Goal: Task Accomplishment & Management: Manage account settings

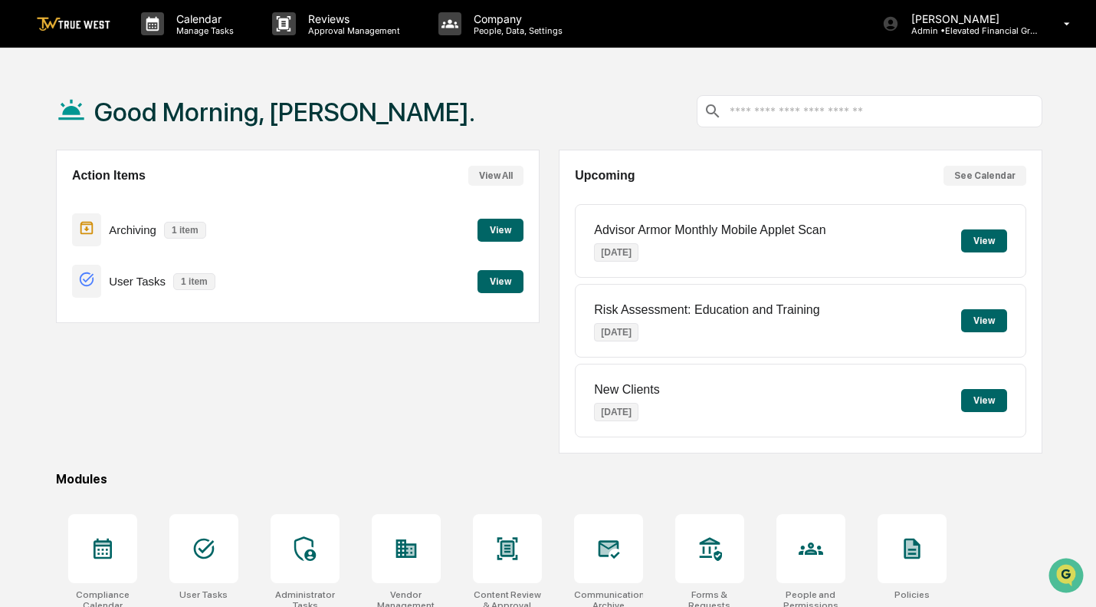
click at [980, 241] on button "View" at bounding box center [985, 240] width 46 height 23
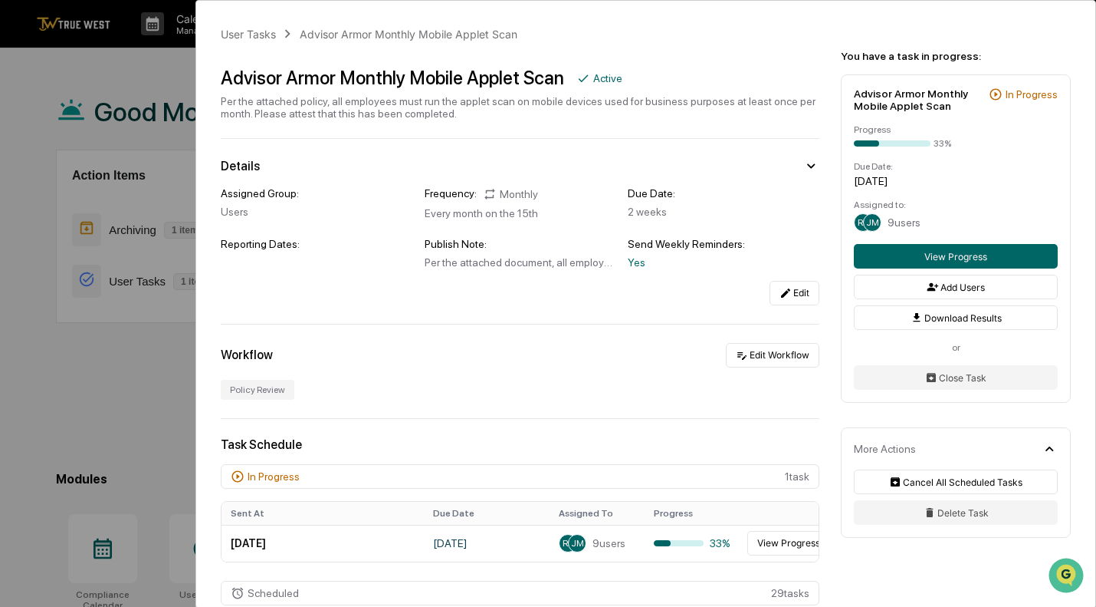
click at [129, 71] on div "User Tasks Advisor Armor Monthly Mobile Applet Scan Advisor Armor Monthly Mobil…" at bounding box center [548, 303] width 1096 height 607
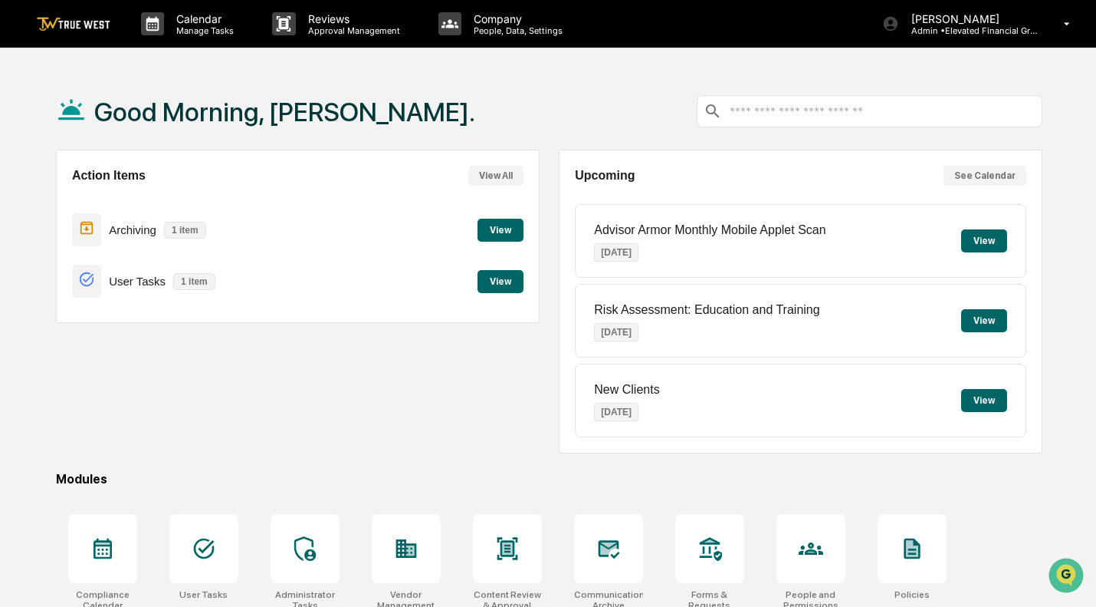
click at [985, 242] on button "View" at bounding box center [985, 240] width 46 height 23
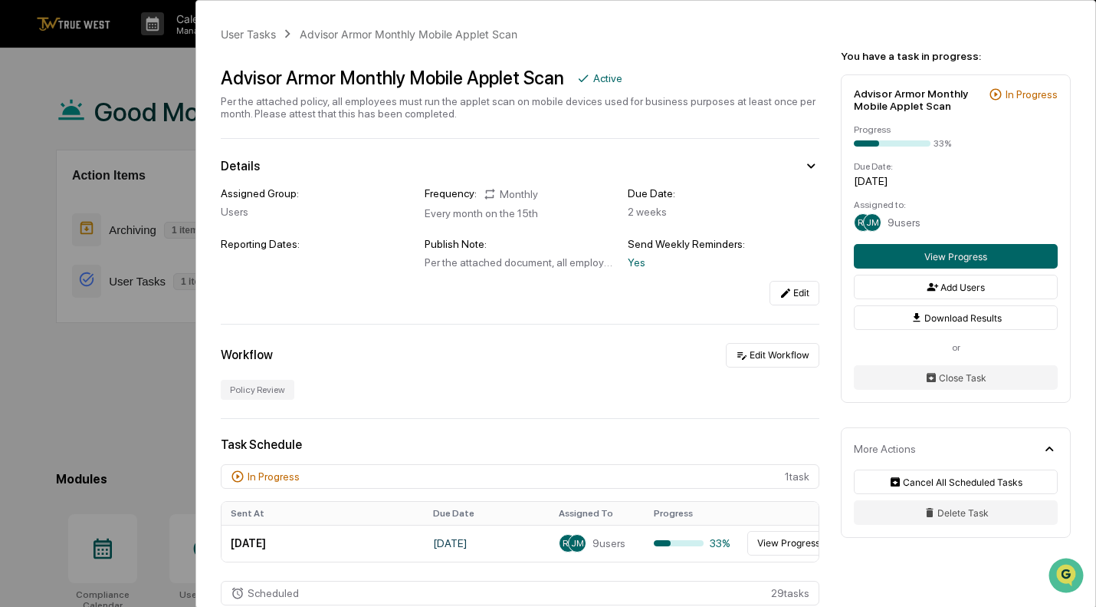
click at [95, 71] on div "User Tasks Advisor Armor Monthly Mobile Applet Scan Advisor Armor Monthly Mobil…" at bounding box center [548, 303] width 1096 height 607
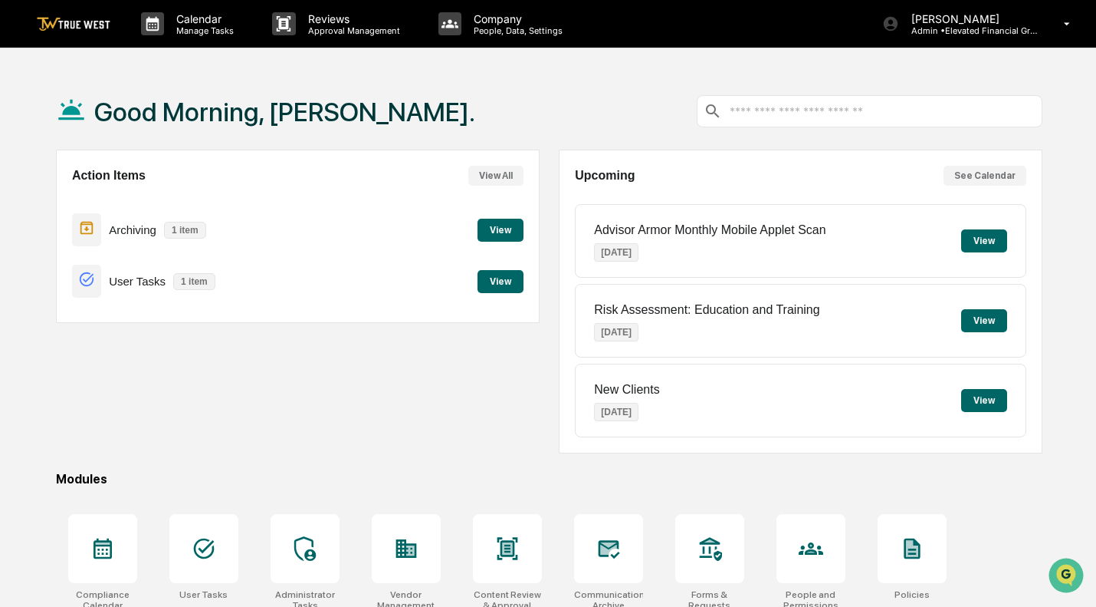
click at [506, 278] on button "View" at bounding box center [501, 281] width 46 height 23
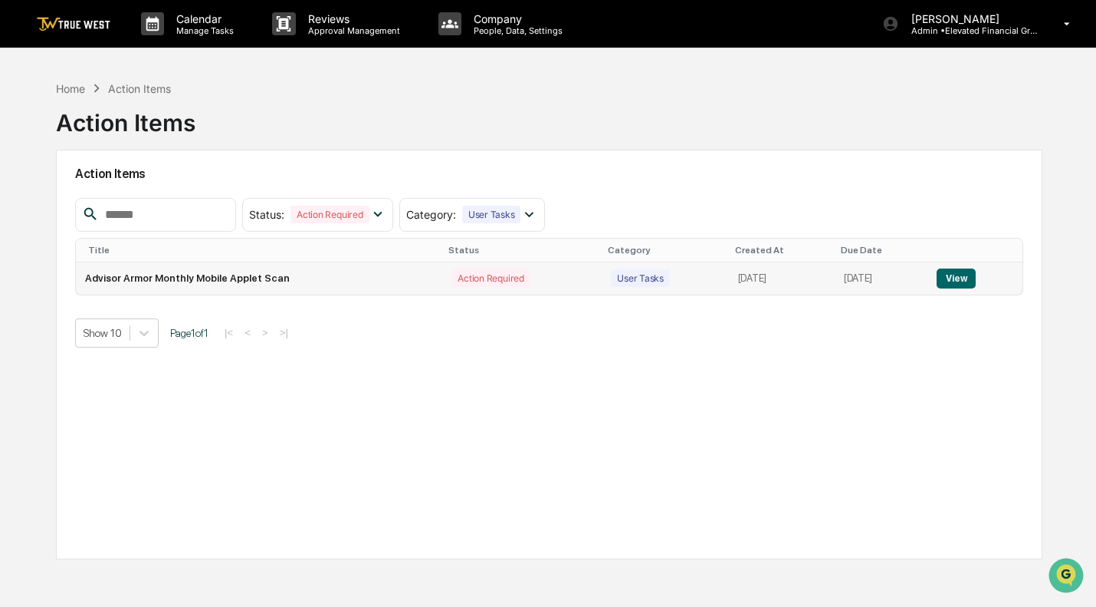
click at [973, 275] on button "View" at bounding box center [956, 278] width 39 height 20
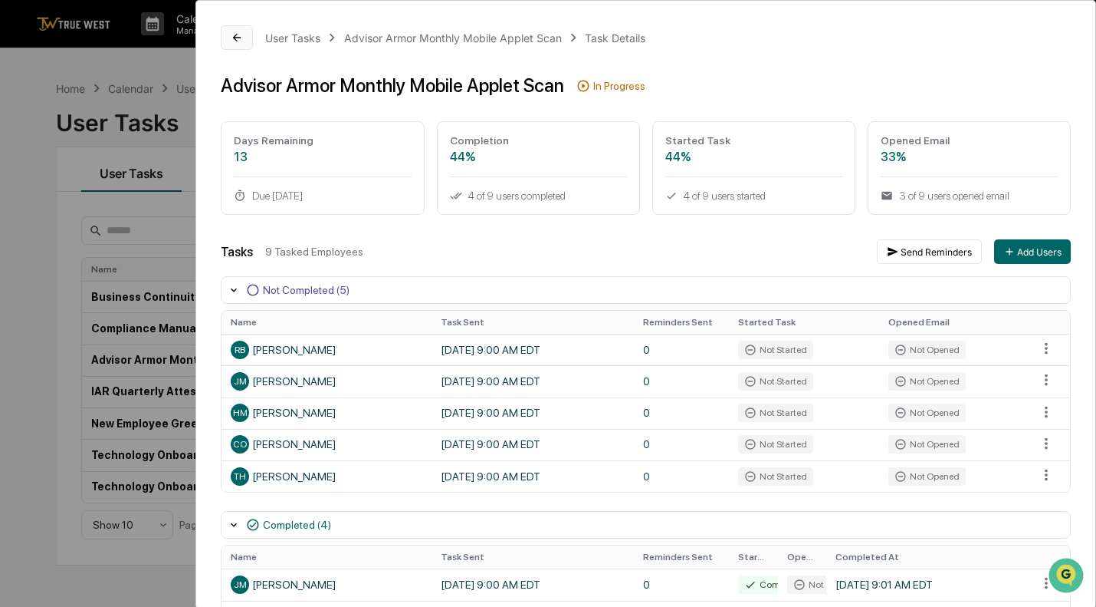
click at [238, 35] on icon at bounding box center [237, 37] width 12 height 12
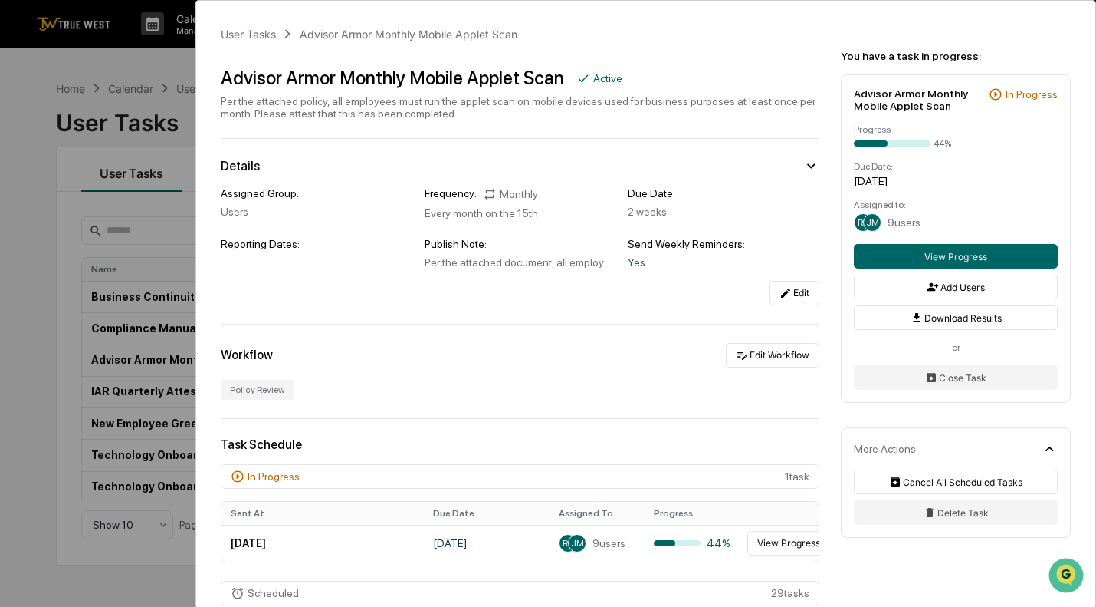
click at [136, 113] on div "User Tasks Advisor Armor Monthly Mobile Applet Scan Advisor Armor Monthly Mobil…" at bounding box center [548, 303] width 1096 height 607
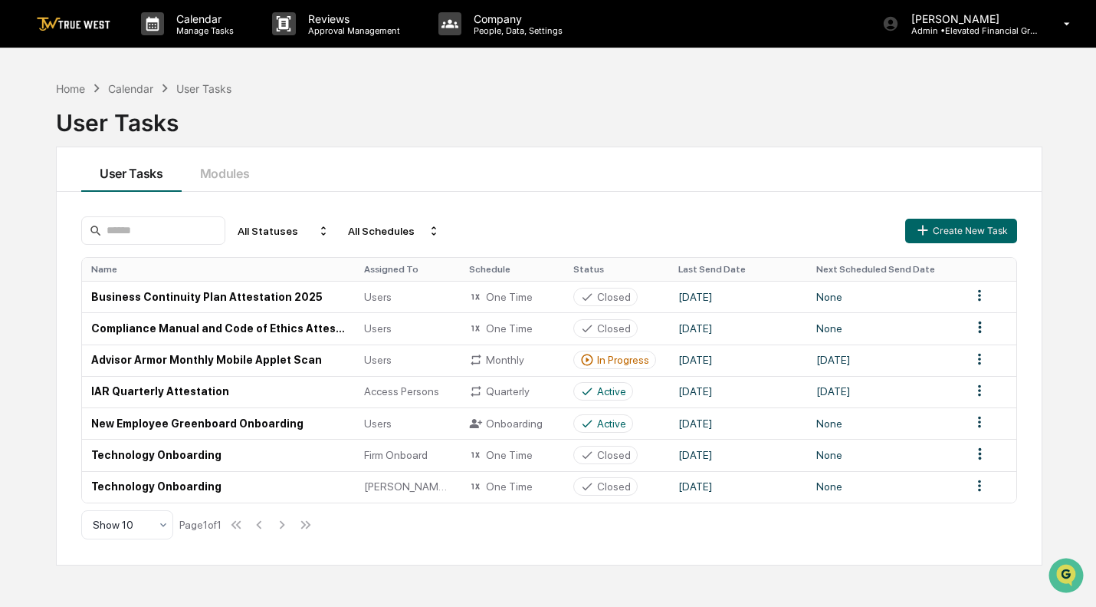
click at [68, 94] on div "Home Calendar User Tasks" at bounding box center [144, 88] width 176 height 17
click at [67, 82] on div "Home" at bounding box center [70, 88] width 29 height 13
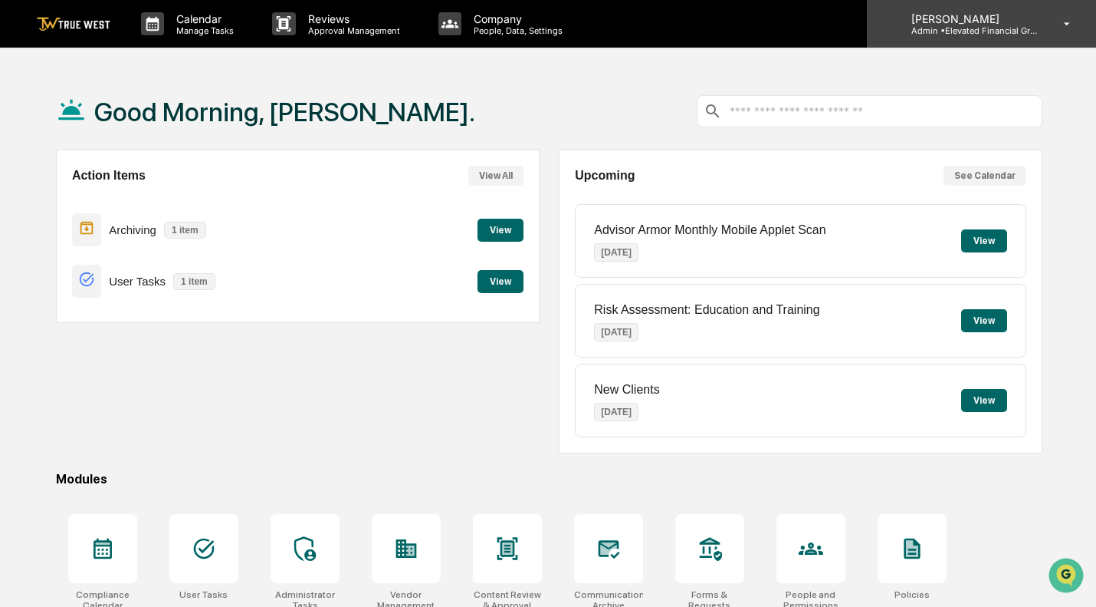
click at [1019, 30] on p "Admin • Elevated Financial Group" at bounding box center [970, 30] width 143 height 11
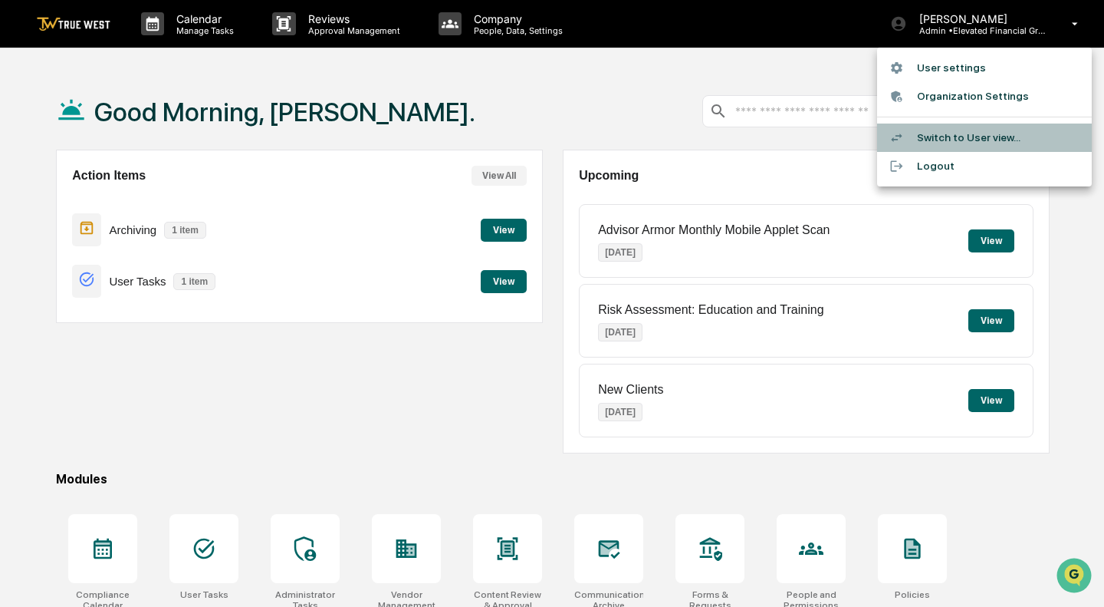
click at [942, 140] on li "Switch to User view..." at bounding box center [984, 137] width 215 height 28
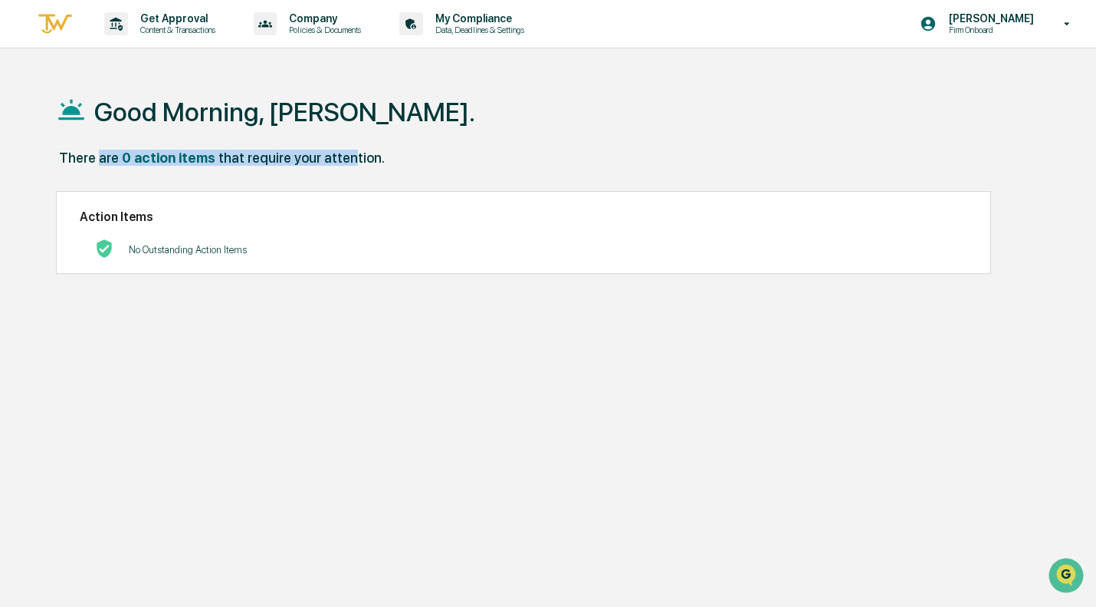
drag, startPoint x: 106, startPoint y: 160, endPoint x: 338, endPoint y: 174, distance: 232.7
click at [338, 174] on div "There are 0 action items that require your attention." at bounding box center [549, 165] width 987 height 31
click at [472, 155] on div "There are 0 action items that require your attention." at bounding box center [549, 165] width 987 height 31
click at [739, 238] on div "No Outstanding Action Items" at bounding box center [524, 249] width 888 height 31
click at [287, 251] on div "No Outstanding Action Items" at bounding box center [524, 249] width 888 height 31
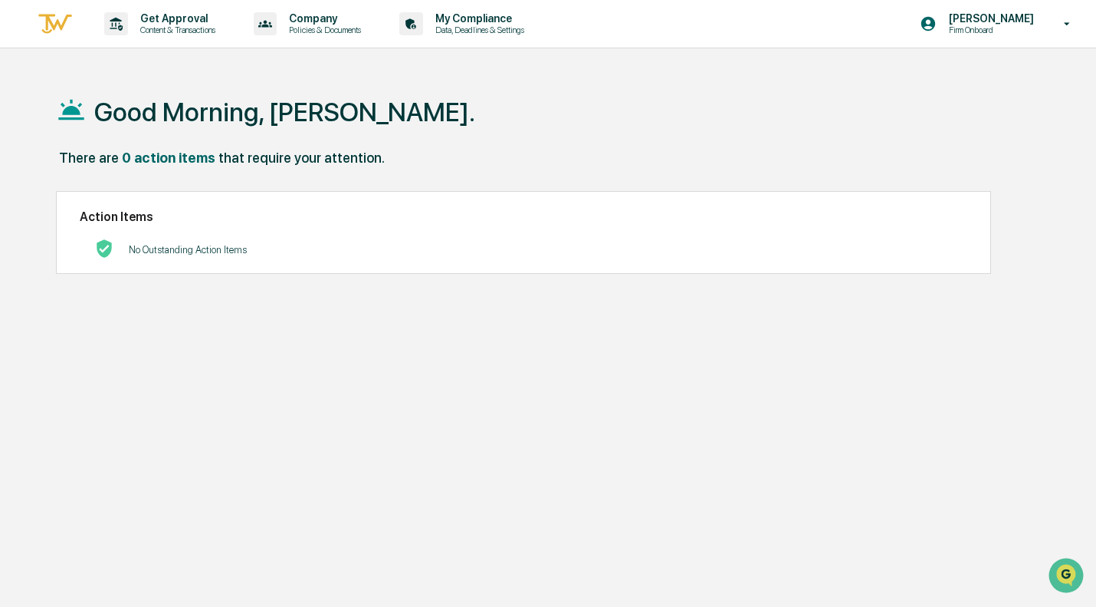
click at [153, 255] on p "No Outstanding Action Items" at bounding box center [188, 250] width 118 height 12
click at [133, 232] on div "Action Items No Outstanding Action Items" at bounding box center [523, 233] width 935 height 84
click at [1064, 29] on icon at bounding box center [1067, 24] width 27 height 15
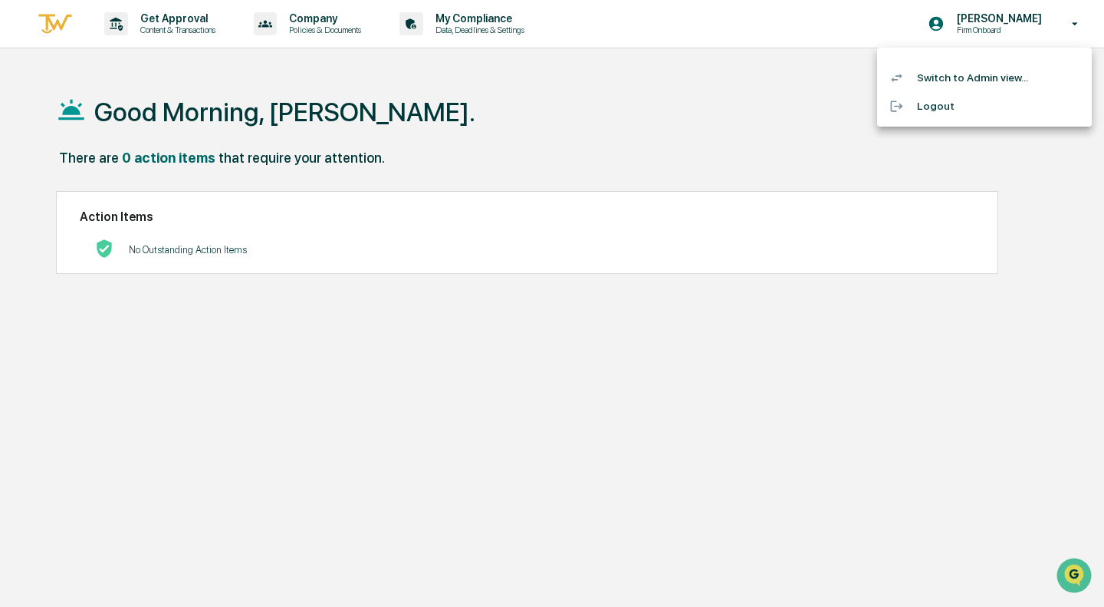
click at [576, 94] on div at bounding box center [552, 303] width 1104 height 607
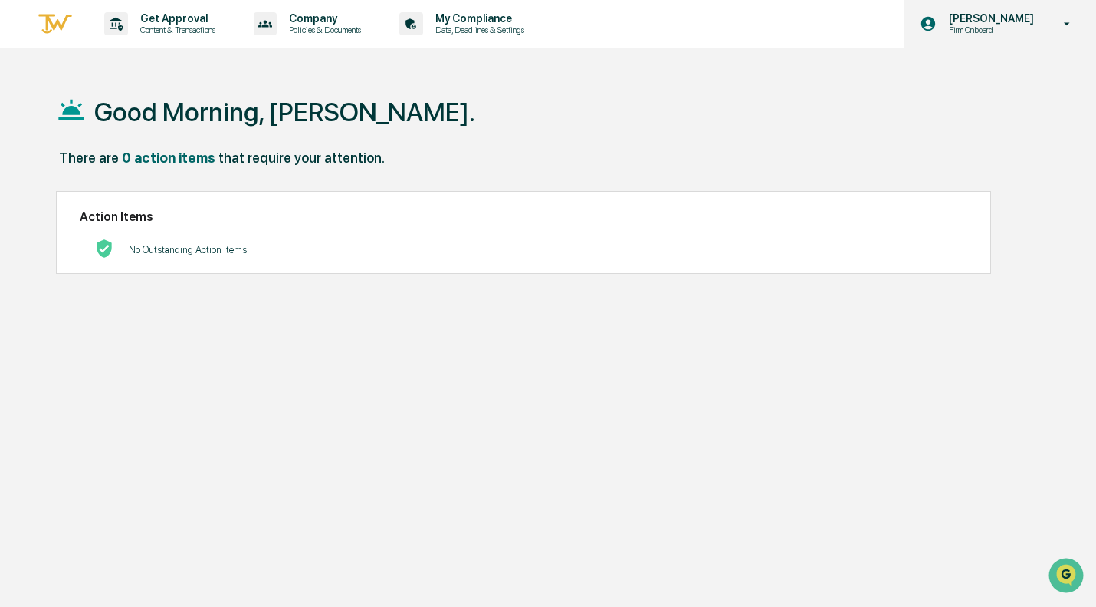
click at [922, 24] on icon at bounding box center [929, 24] width 15 height 15
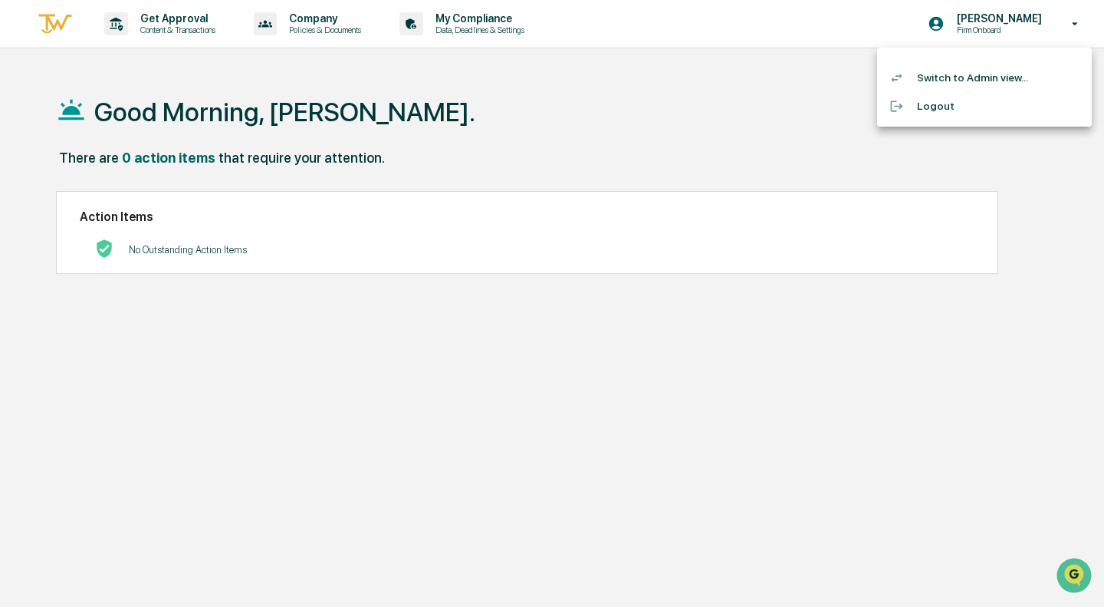
click at [1077, 25] on div at bounding box center [552, 303] width 1104 height 607
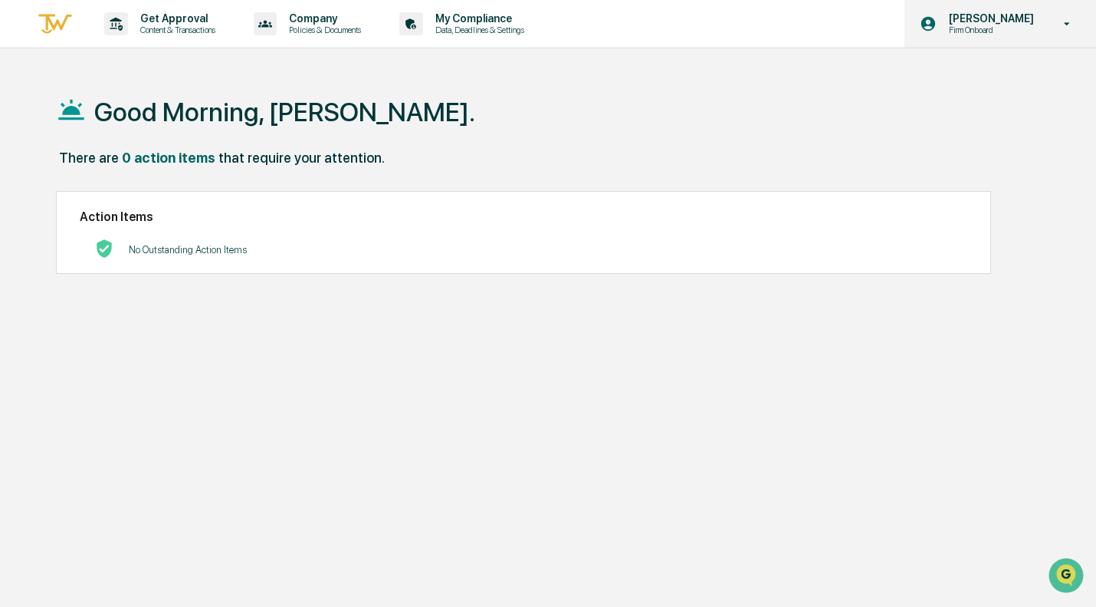
click at [1066, 19] on icon at bounding box center [1067, 24] width 27 height 15
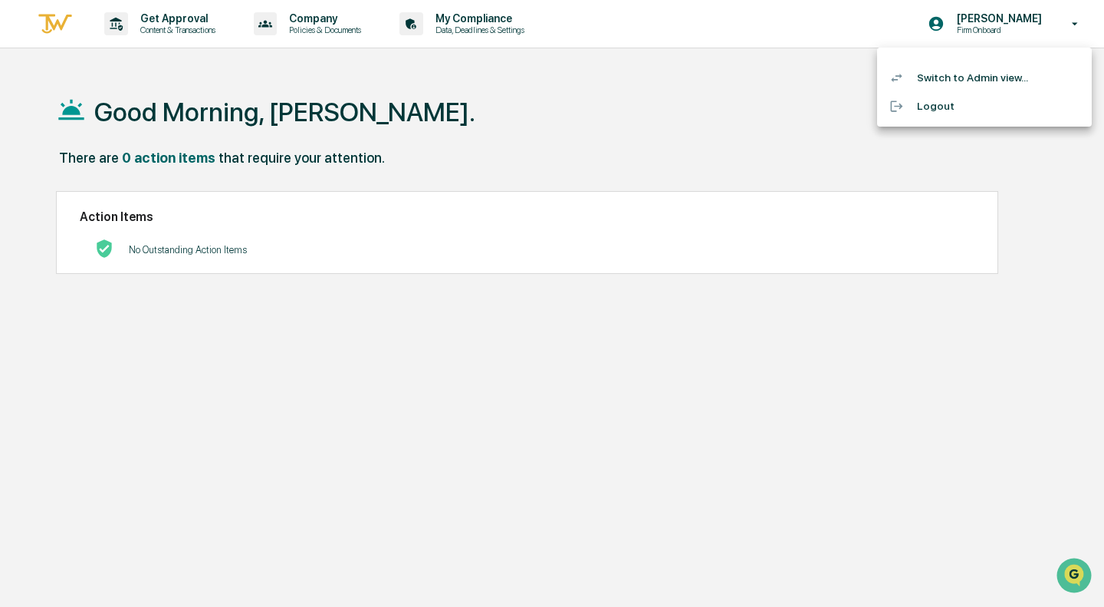
click at [891, 284] on div at bounding box center [552, 303] width 1104 height 607
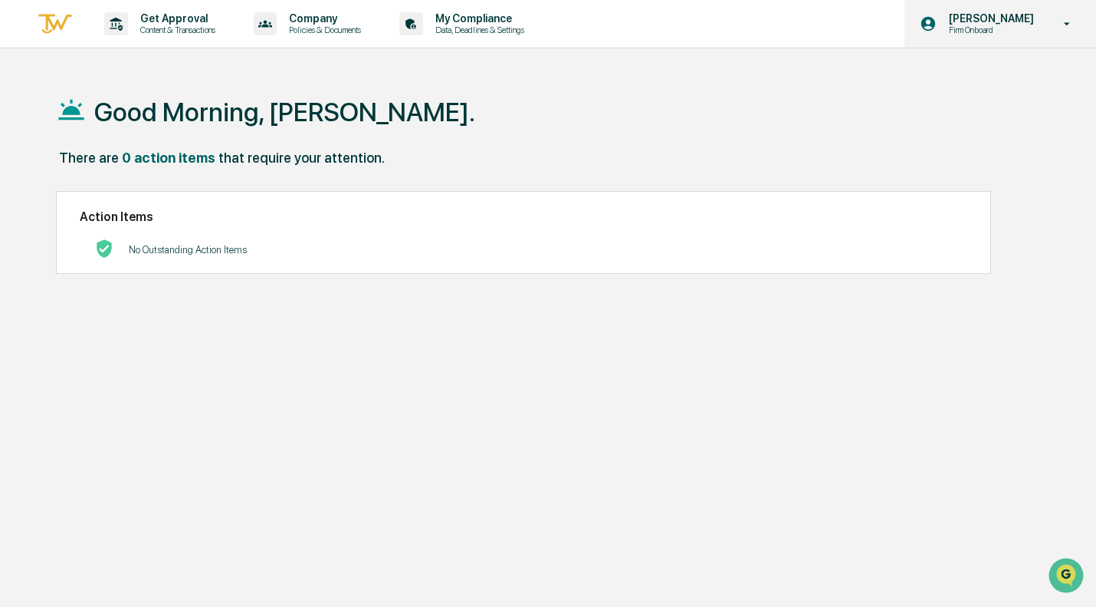
click at [991, 31] on p "Firm Onboard" at bounding box center [989, 30] width 105 height 11
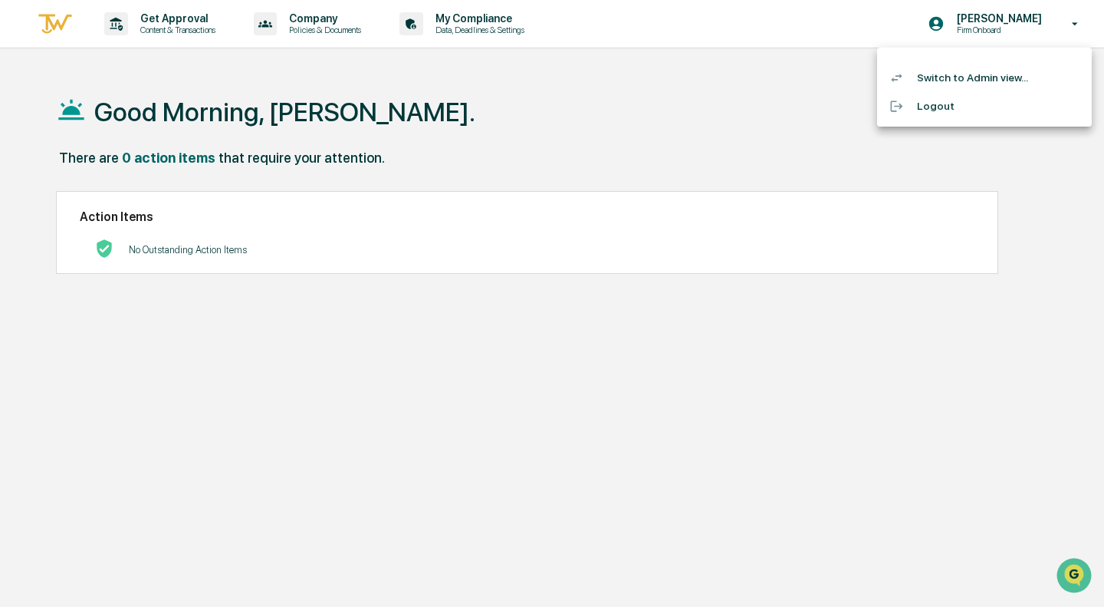
click at [603, 133] on div at bounding box center [552, 303] width 1104 height 607
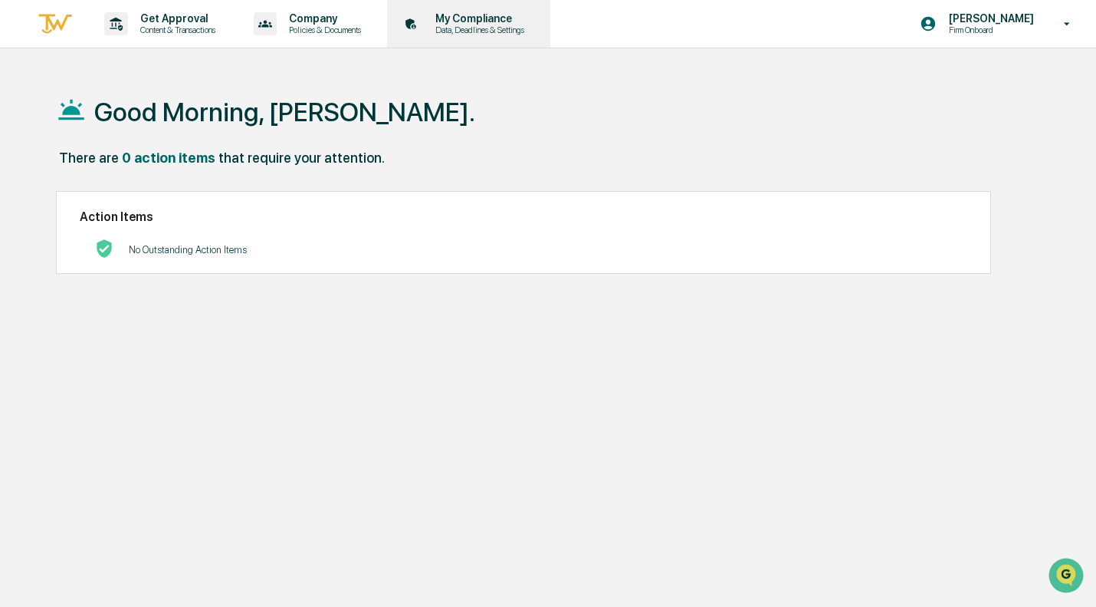
click at [475, 29] on p "Data, Deadlines & Settings" at bounding box center [477, 30] width 109 height 11
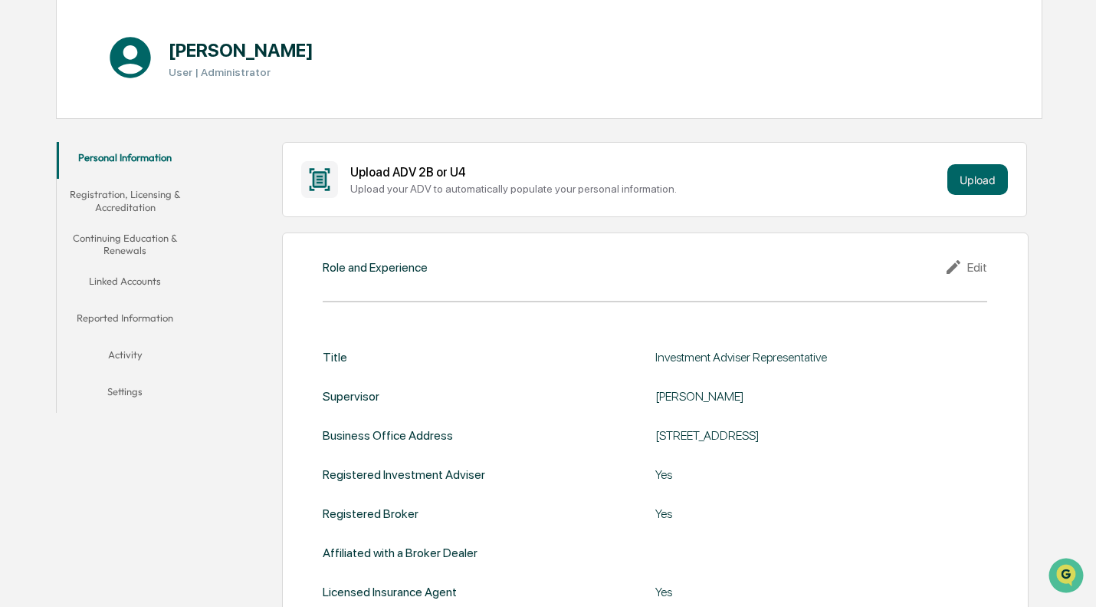
scroll to position [204, 0]
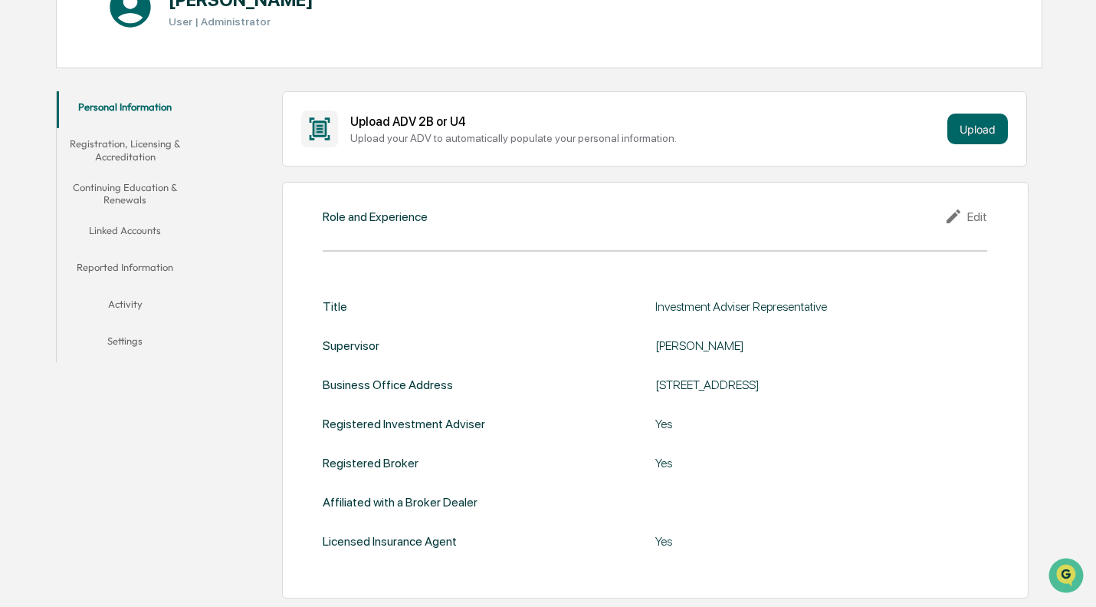
click at [119, 341] on button "Settings" at bounding box center [125, 343] width 137 height 37
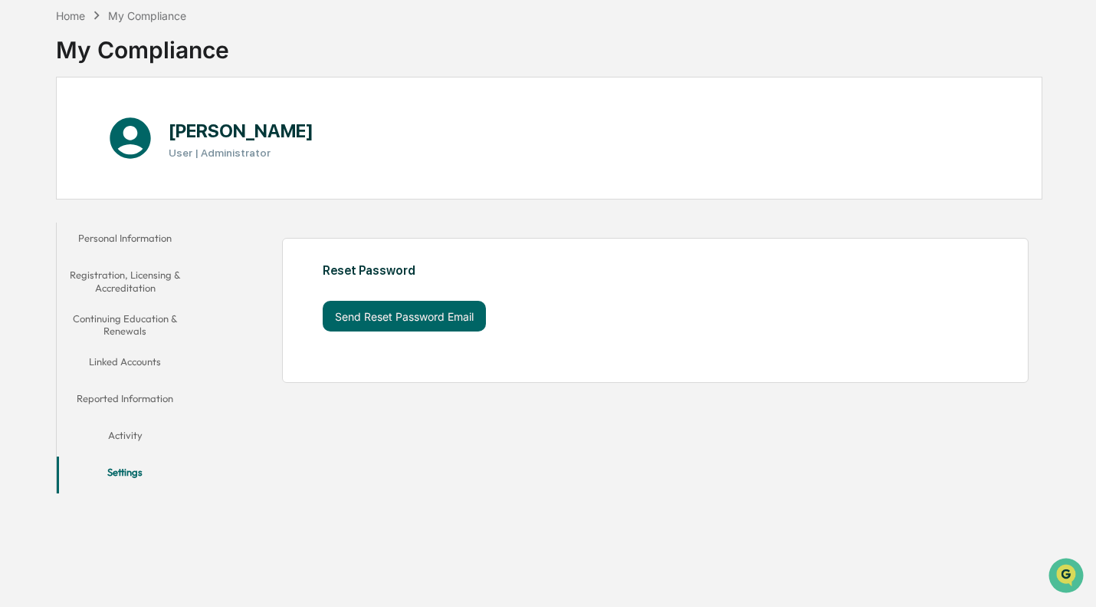
scroll to position [73, 0]
click at [123, 241] on button "Personal Information" at bounding box center [125, 240] width 137 height 37
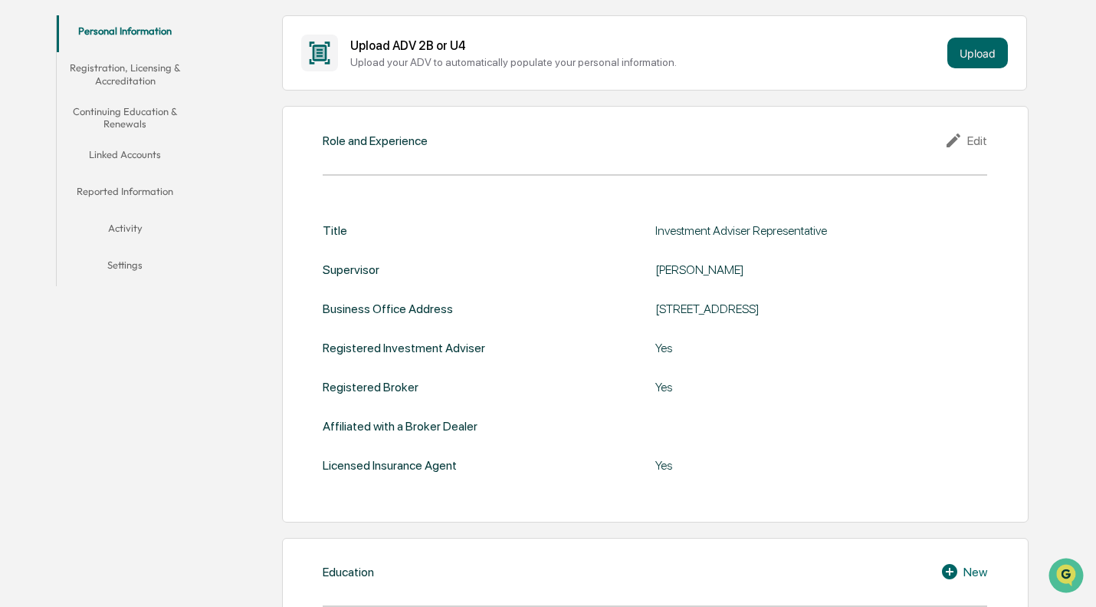
scroll to position [328, 0]
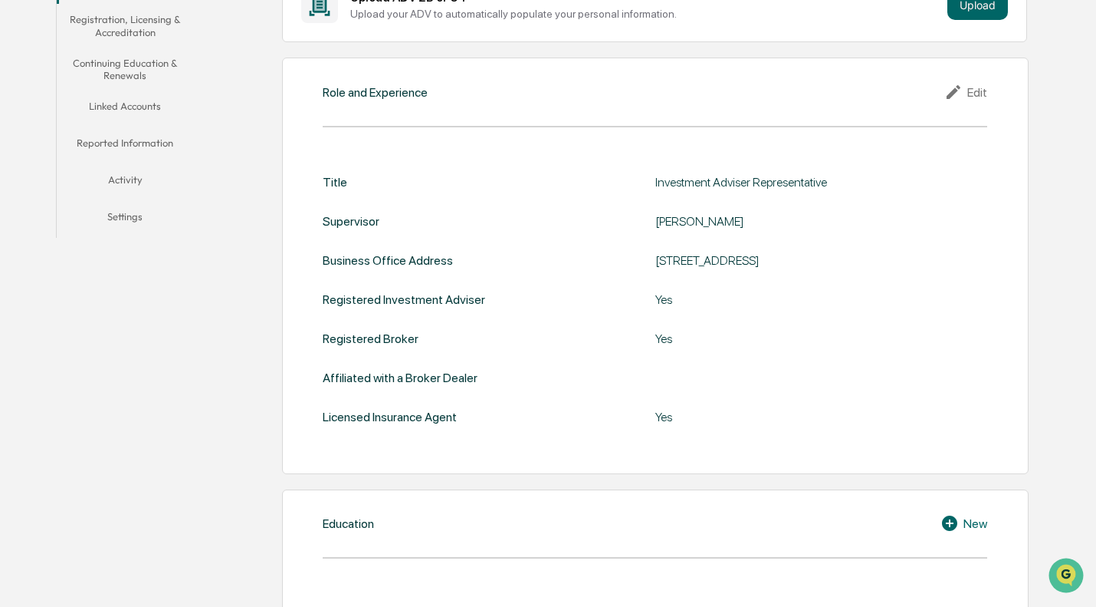
click at [983, 97] on div "Edit" at bounding box center [966, 92] width 43 height 18
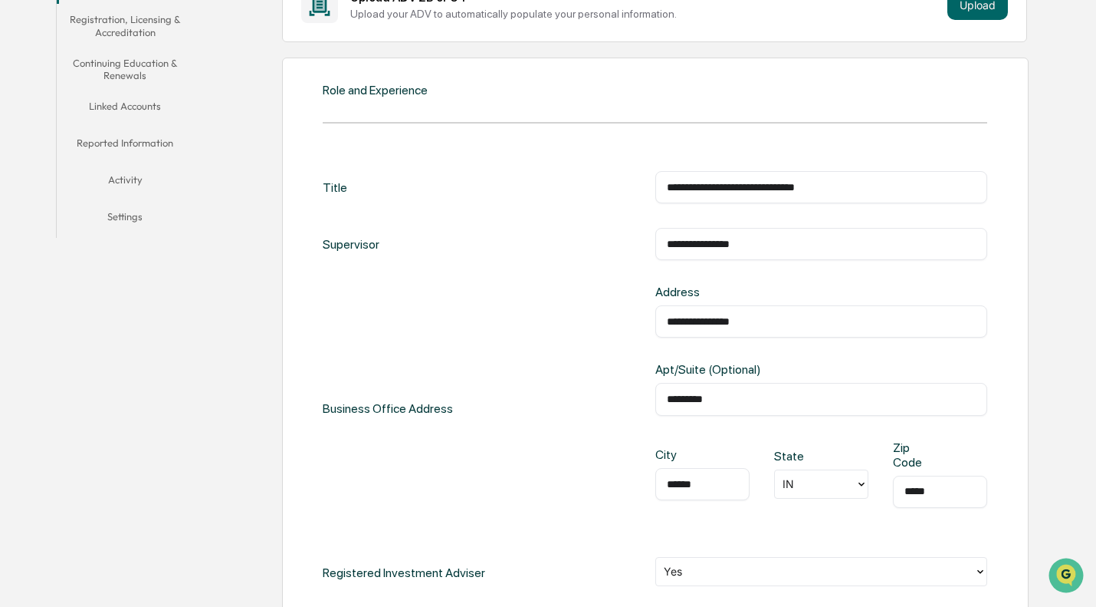
click at [778, 318] on input "**********" at bounding box center [821, 321] width 309 height 15
click at [779, 318] on input "**********" at bounding box center [821, 321] width 309 height 15
type input "**********"
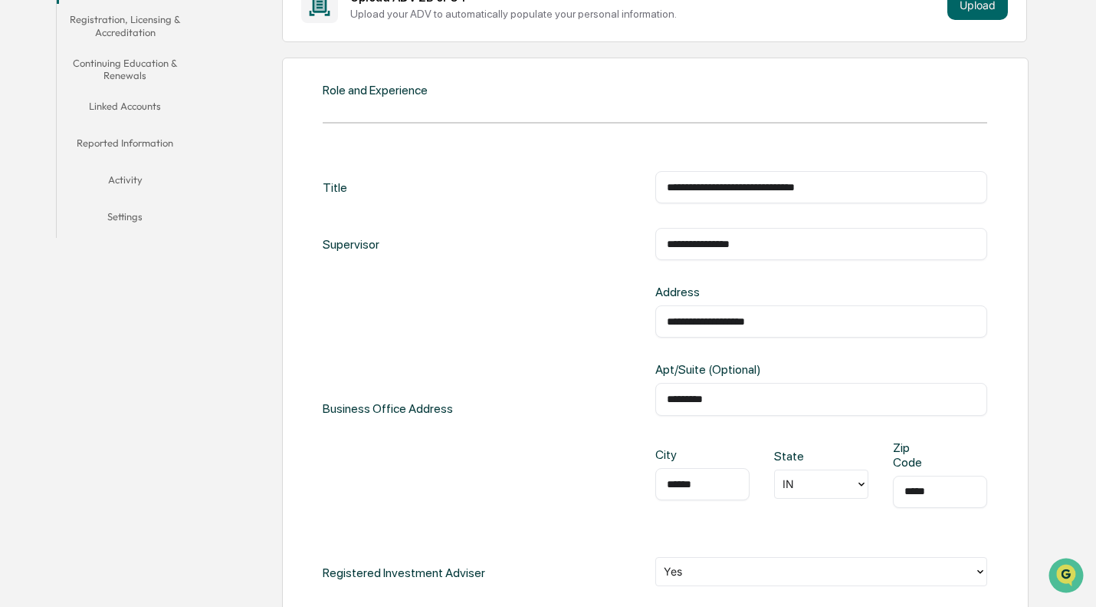
type input "*********"
type input "**********"
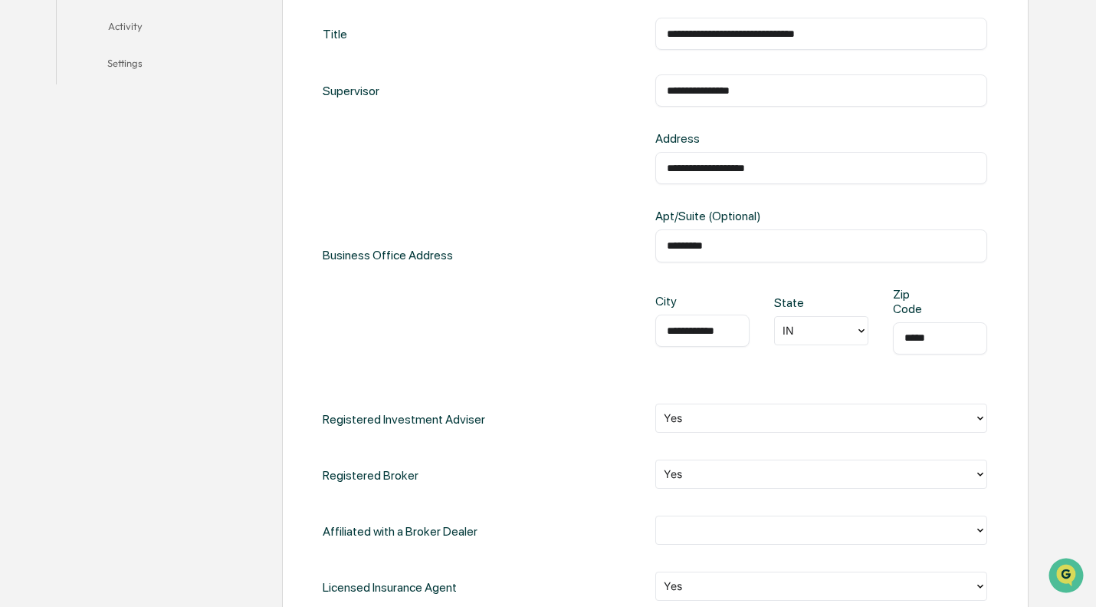
type input "*****"
click at [535, 307] on div "**********" at bounding box center [655, 254] width 665 height 247
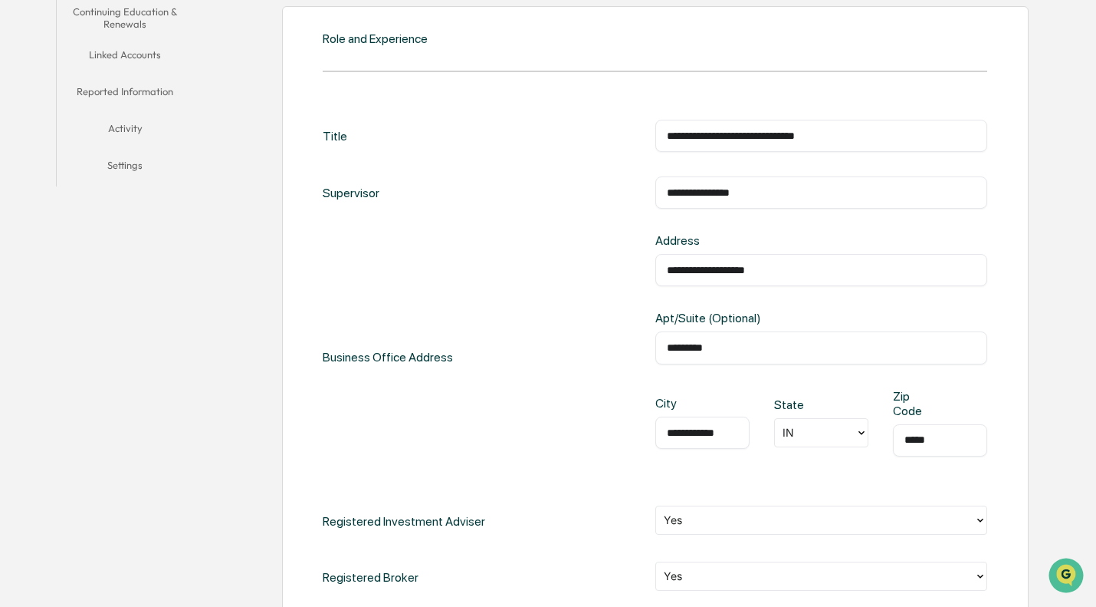
click at [743, 274] on input "**********" at bounding box center [821, 269] width 309 height 15
click at [605, 292] on div "**********" at bounding box center [655, 356] width 665 height 247
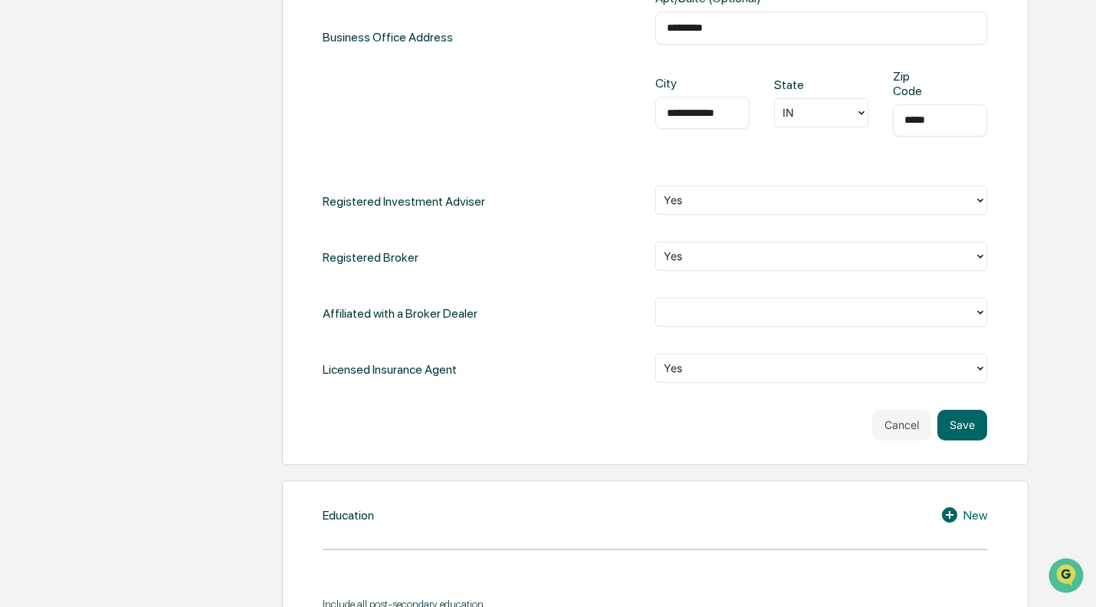
scroll to position [737, 0]
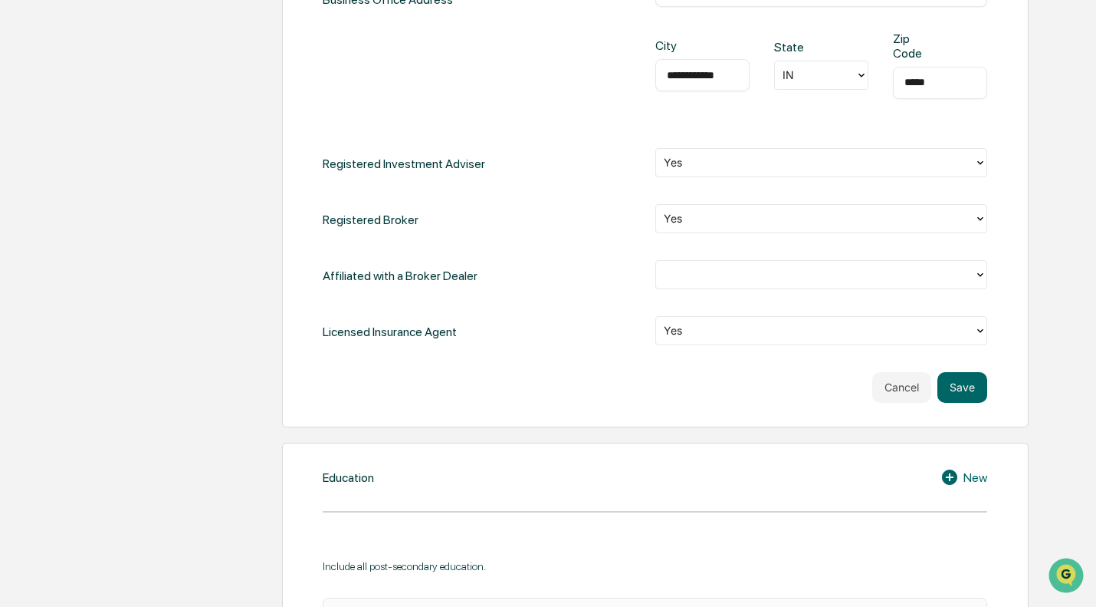
click at [714, 278] on div at bounding box center [815, 274] width 303 height 18
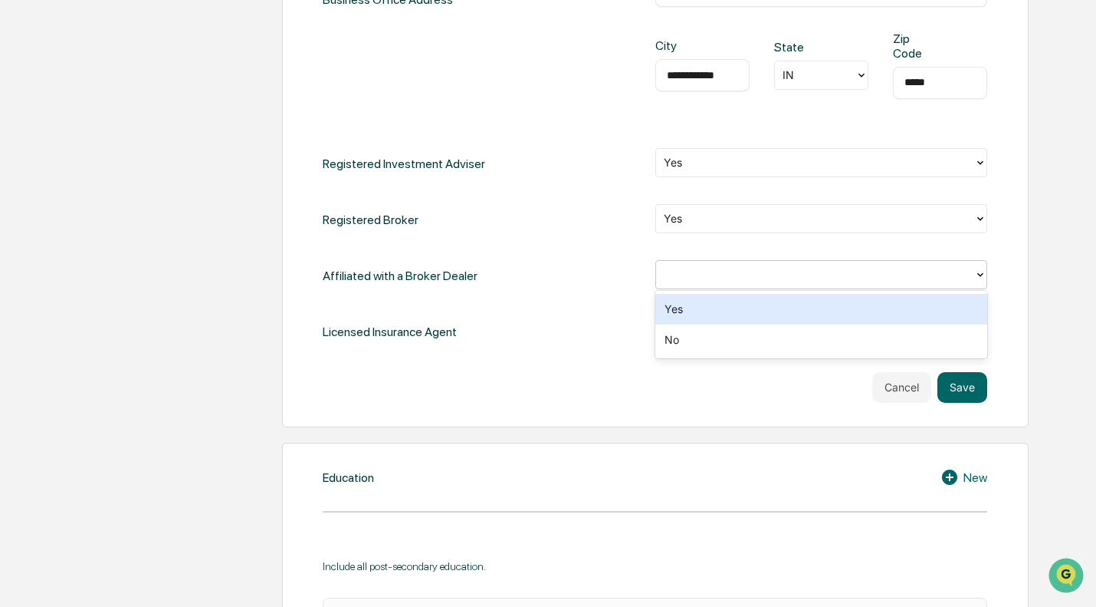
click at [677, 313] on div "Yes" at bounding box center [822, 309] width 332 height 31
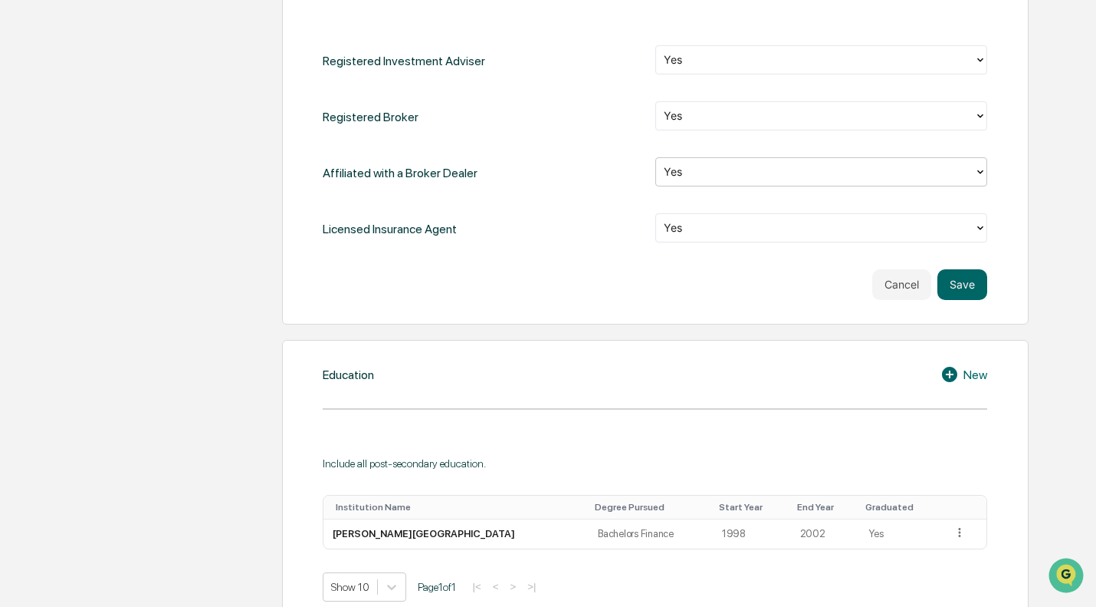
scroll to position [890, 0]
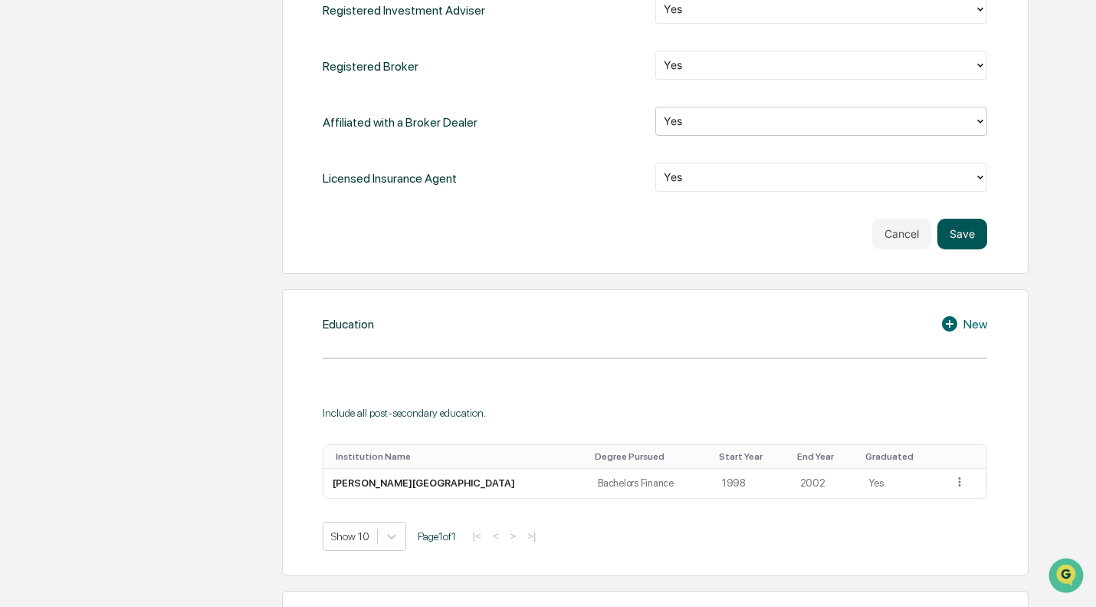
click at [974, 234] on button "Save" at bounding box center [963, 234] width 50 height 31
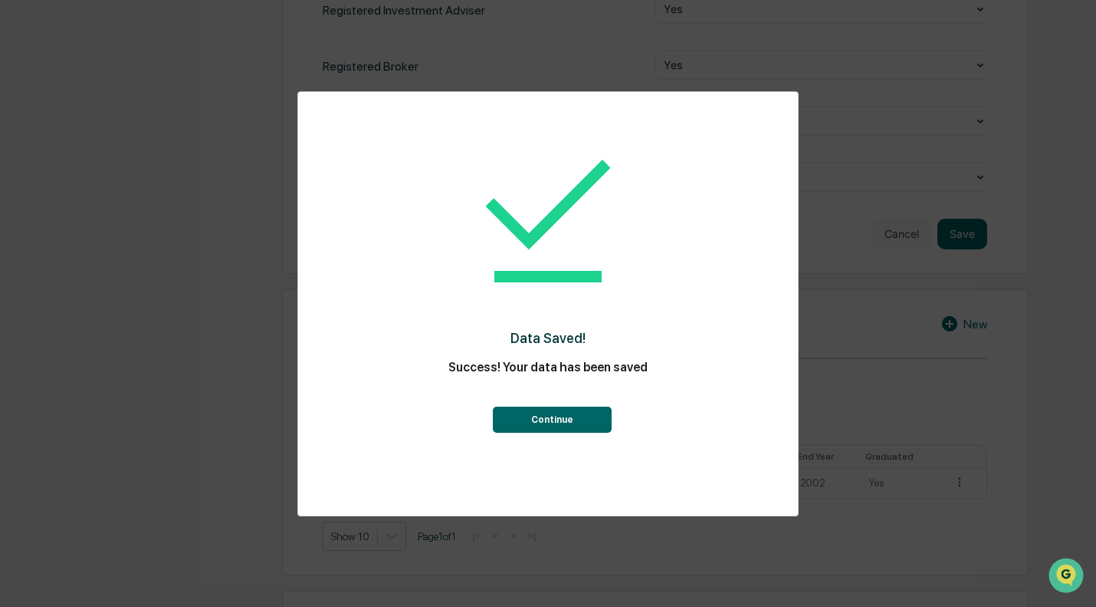
click at [571, 422] on button "Continue" at bounding box center [552, 419] width 119 height 26
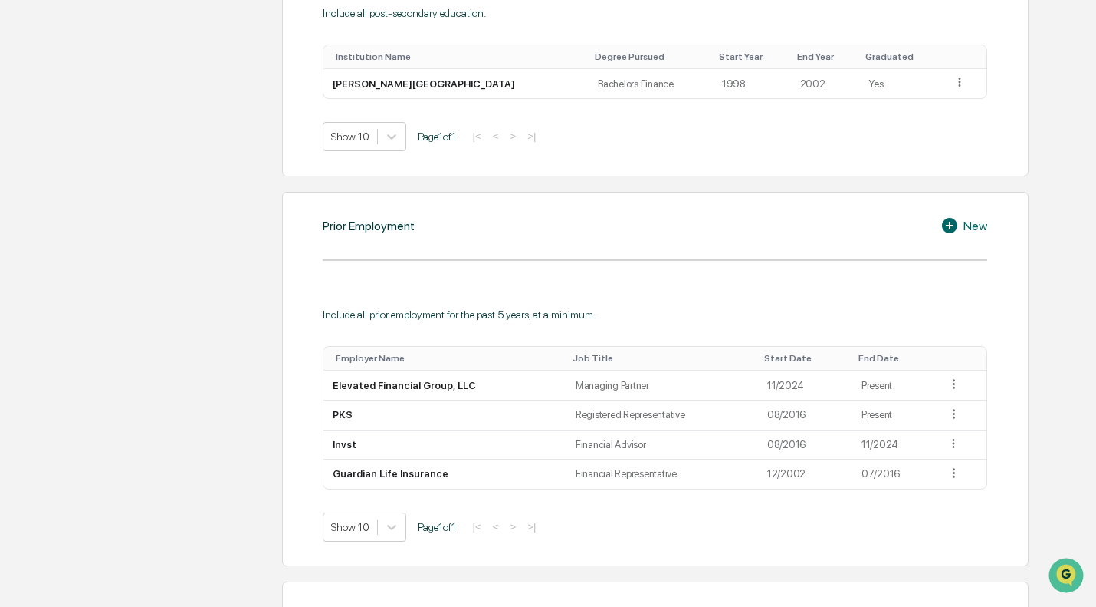
scroll to position [1027, 0]
